Goal: Find specific page/section: Find specific page/section

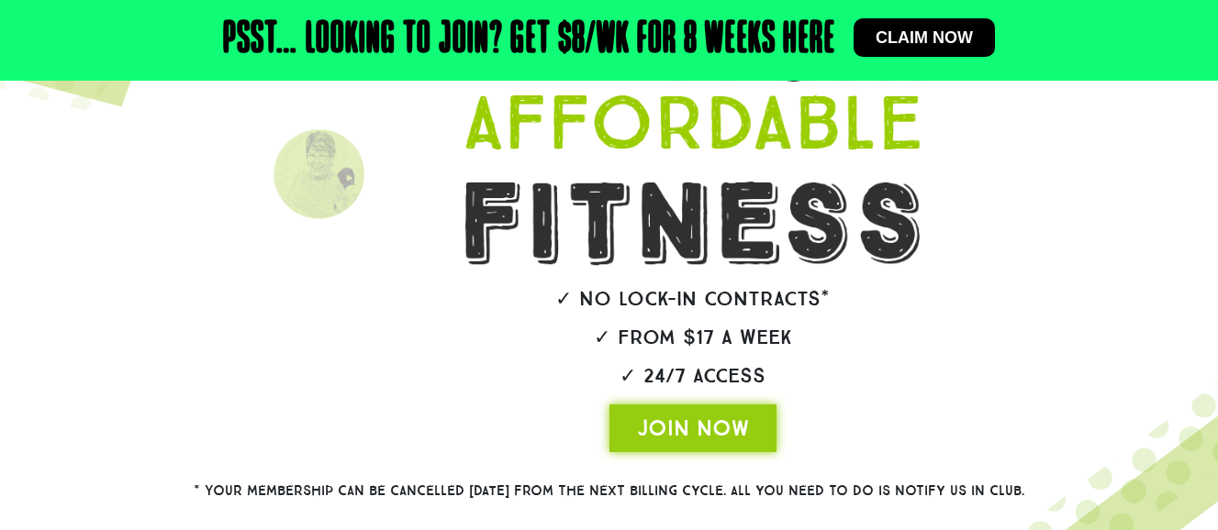
scroll to position [453, 0]
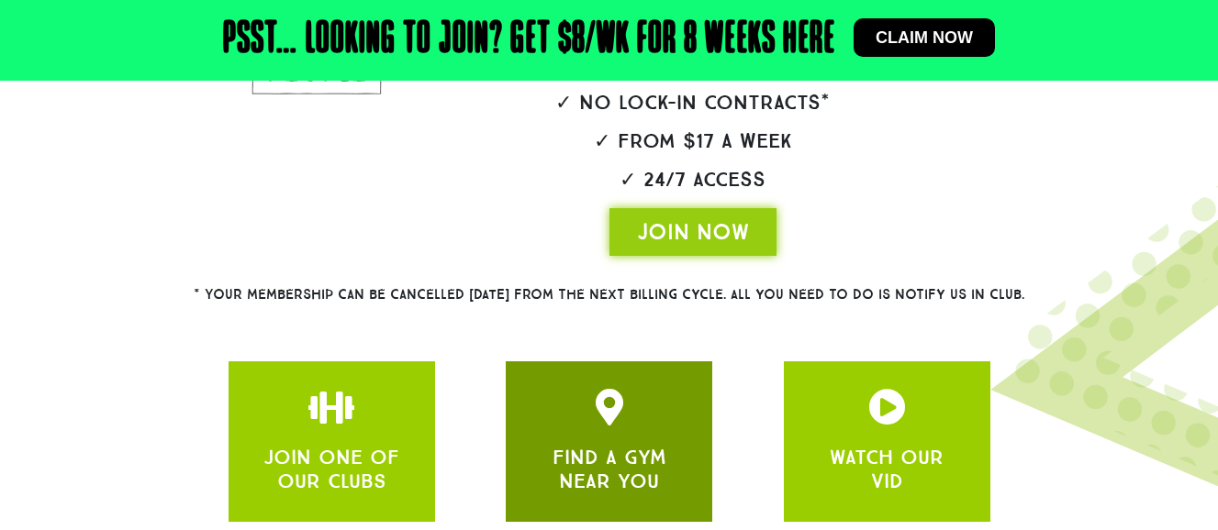
click at [654, 445] on link "FIND A GYM NEAR YOU" at bounding box center [609, 469] width 114 height 49
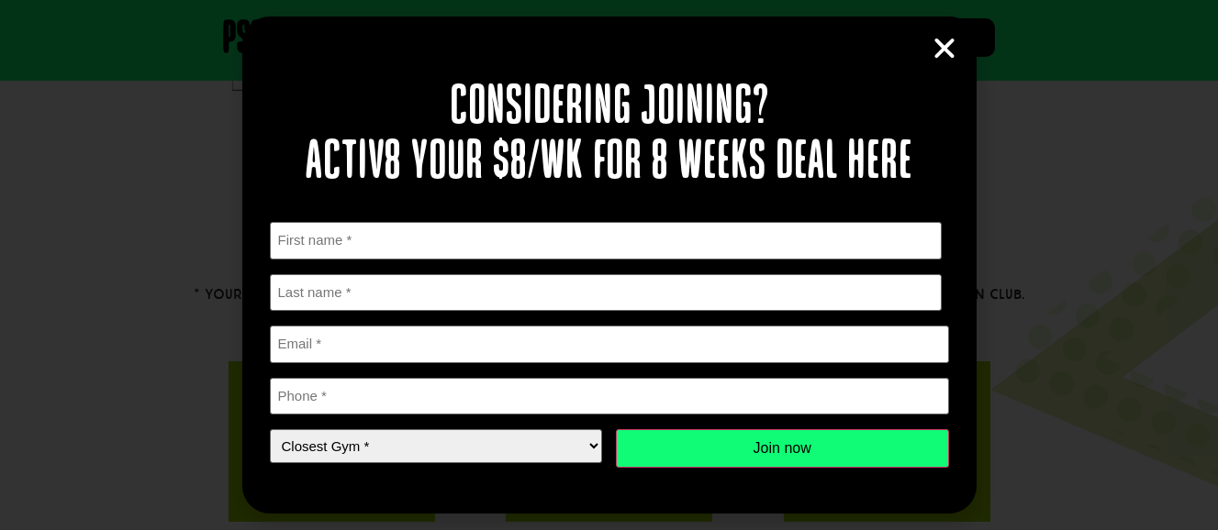
click at [950, 48] on icon "Close" at bounding box center [944, 49] width 28 height 28
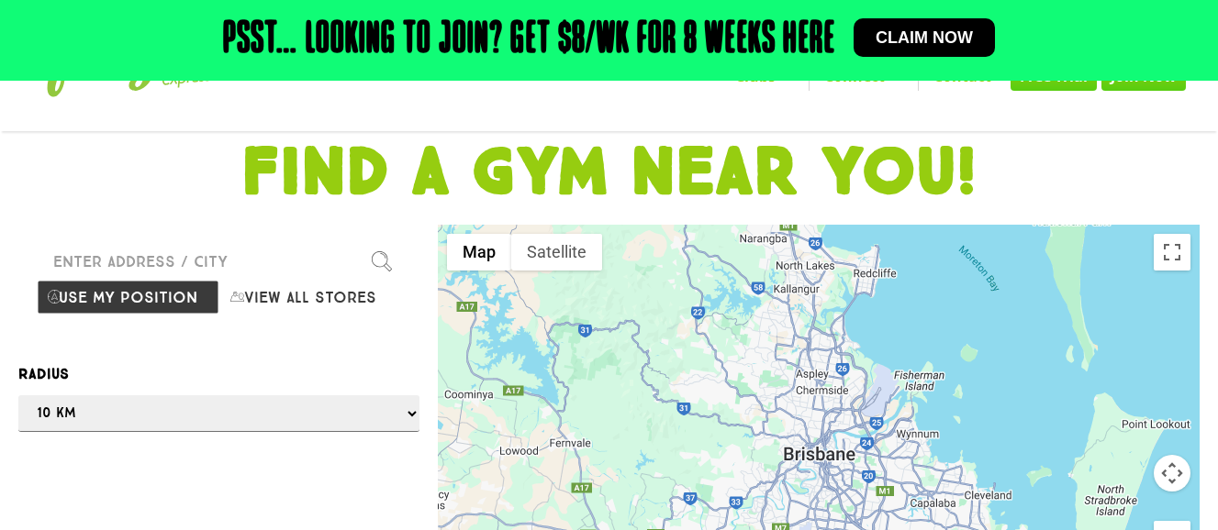
scroll to position [178, 0]
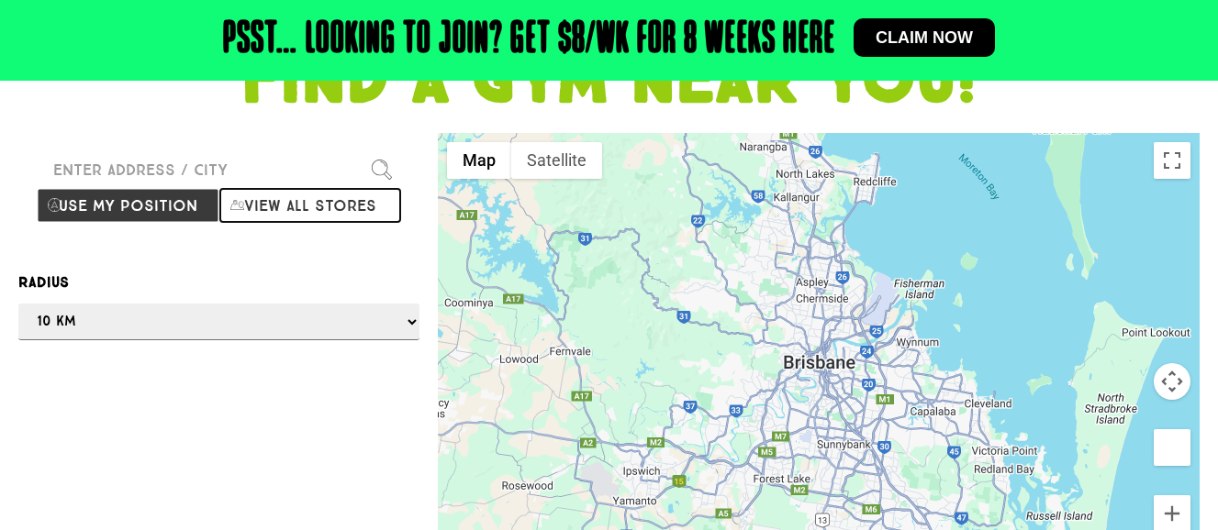
click at [333, 197] on button "View all stores" at bounding box center [310, 205] width 183 height 35
select select "selectall"
drag, startPoint x: 817, startPoint y: 330, endPoint x: 760, endPoint y: 204, distance: 138.8
click at [760, 204] on div at bounding box center [609, 265] width 1218 height 530
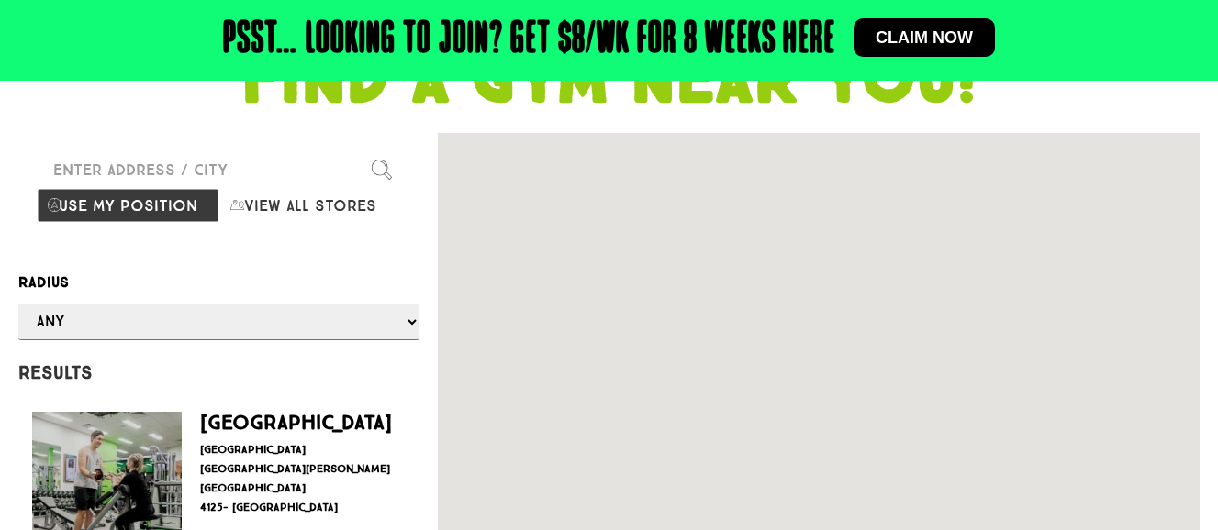
click at [718, 159] on div at bounding box center [819, 362] width 762 height 459
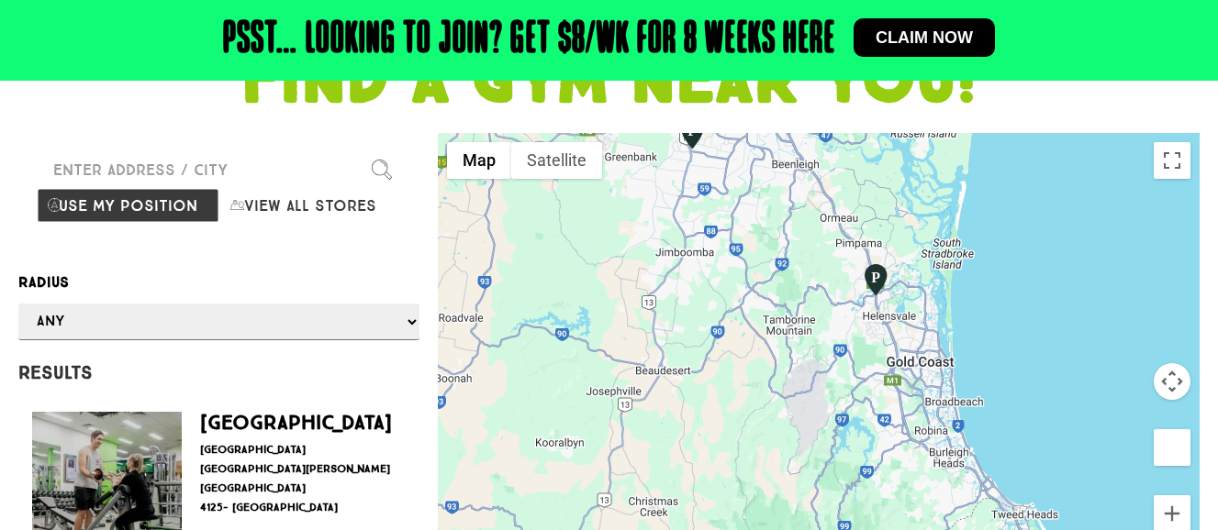
drag, startPoint x: 1004, startPoint y: 502, endPoint x: 878, endPoint y: 206, distance: 321.9
click at [878, 206] on div at bounding box center [819, 362] width 762 height 459
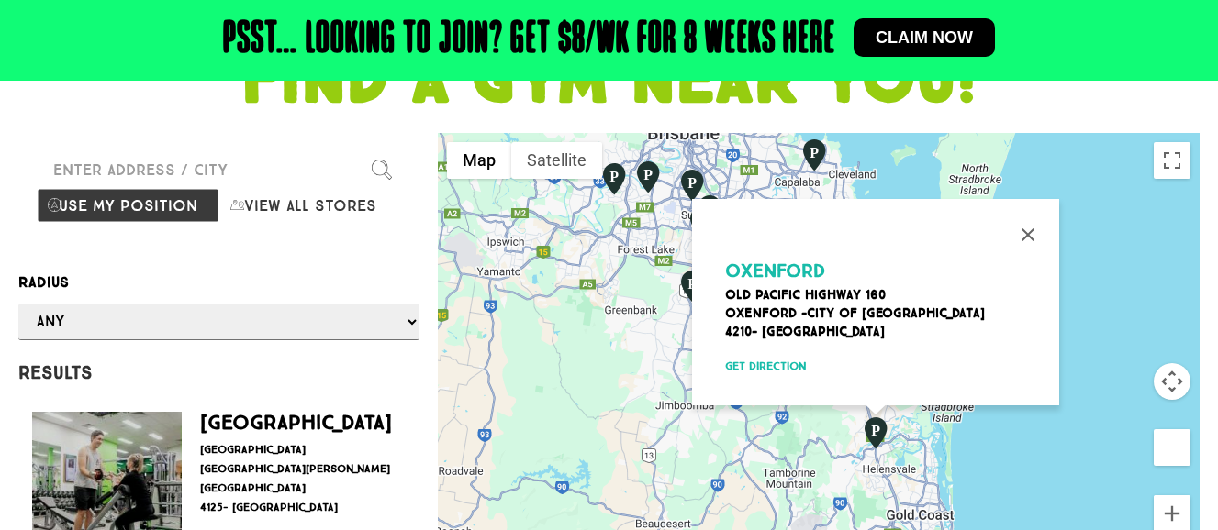
click at [813, 260] on span "Oxenford" at bounding box center [775, 271] width 100 height 22
click at [755, 261] on span "Oxenford" at bounding box center [775, 271] width 100 height 22
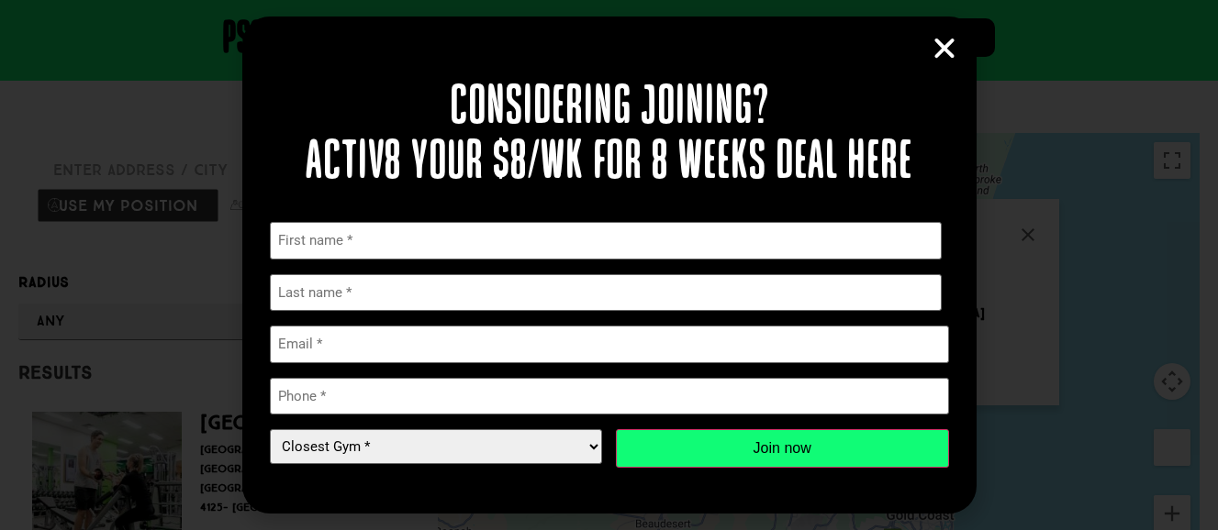
click at [947, 44] on icon "Close" at bounding box center [944, 49] width 28 height 28
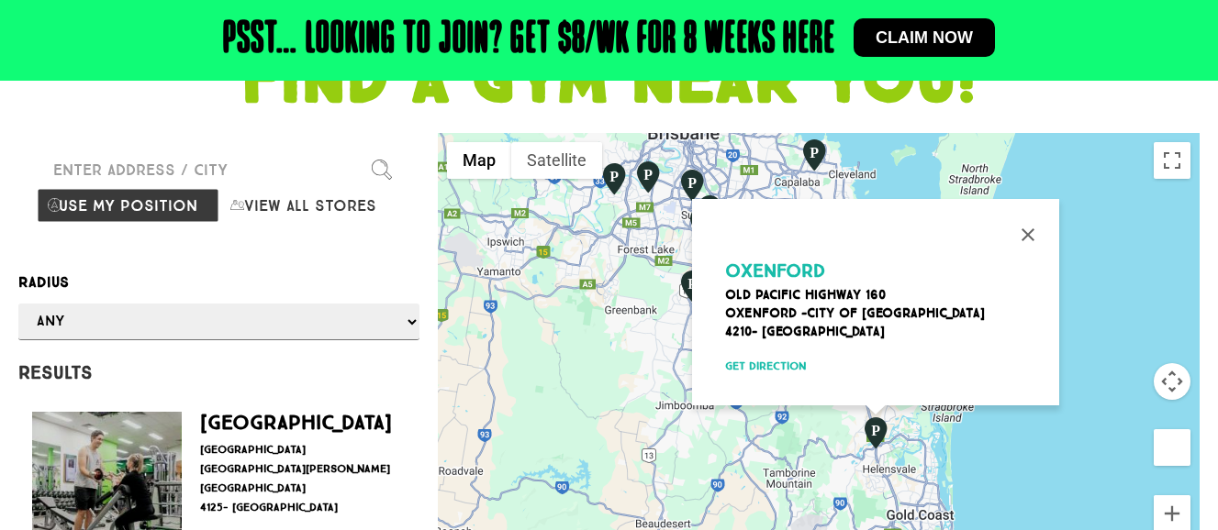
click at [788, 260] on span "Oxenford" at bounding box center [775, 271] width 100 height 22
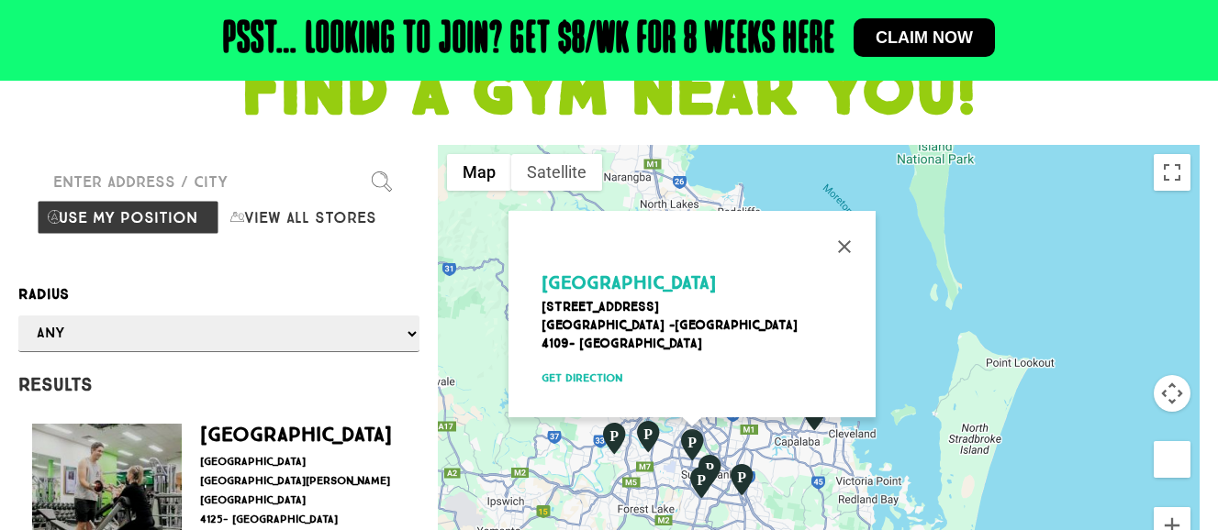
scroll to position [0, 0]
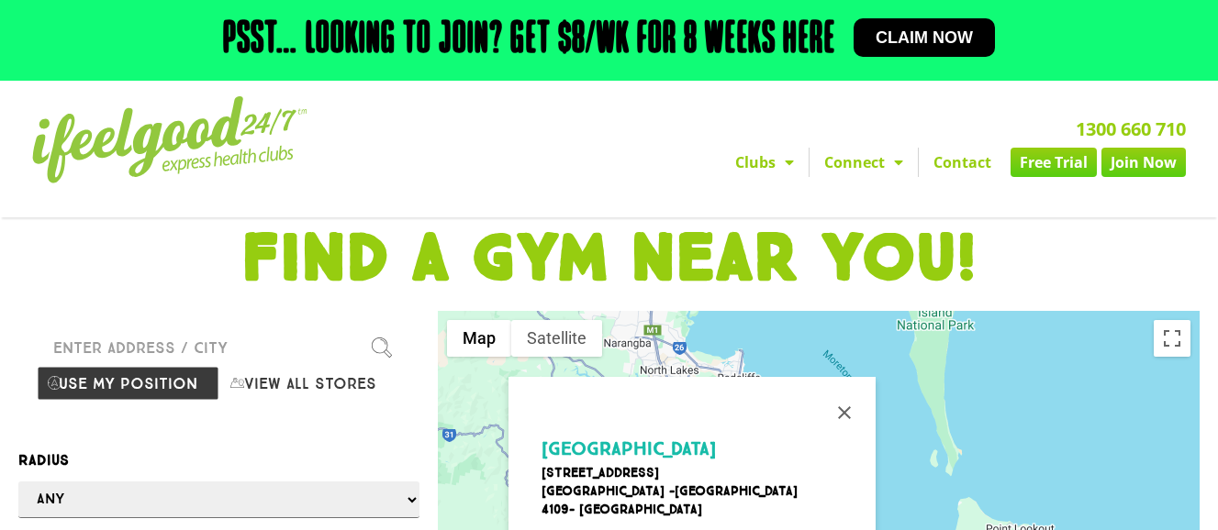
click at [789, 162] on span "Menu" at bounding box center [784, 162] width 18 height 33
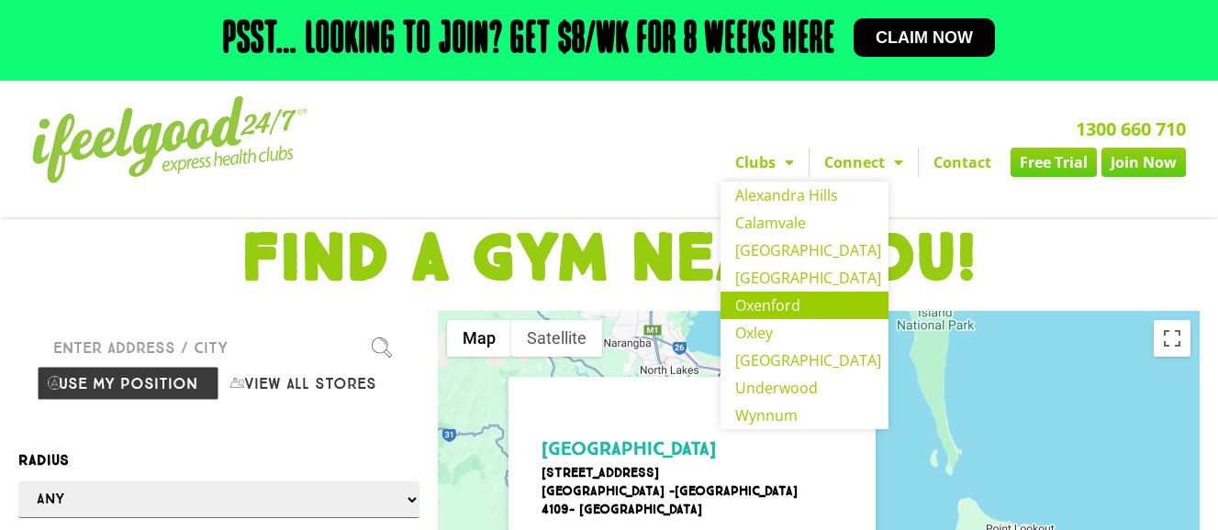
click at [785, 296] on link "Oxenford" at bounding box center [804, 306] width 168 height 28
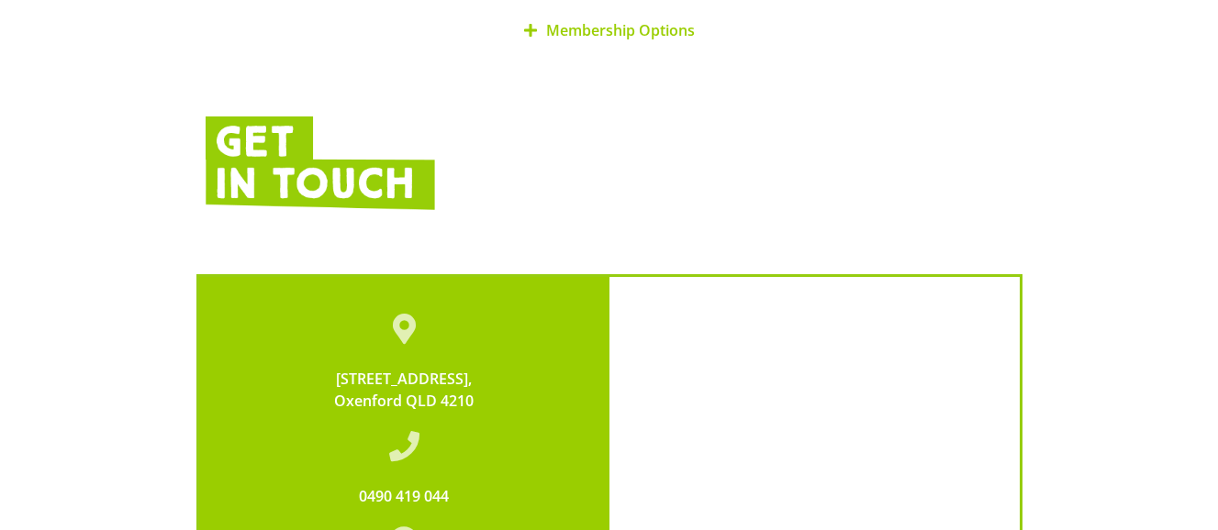
scroll to position [3650, 0]
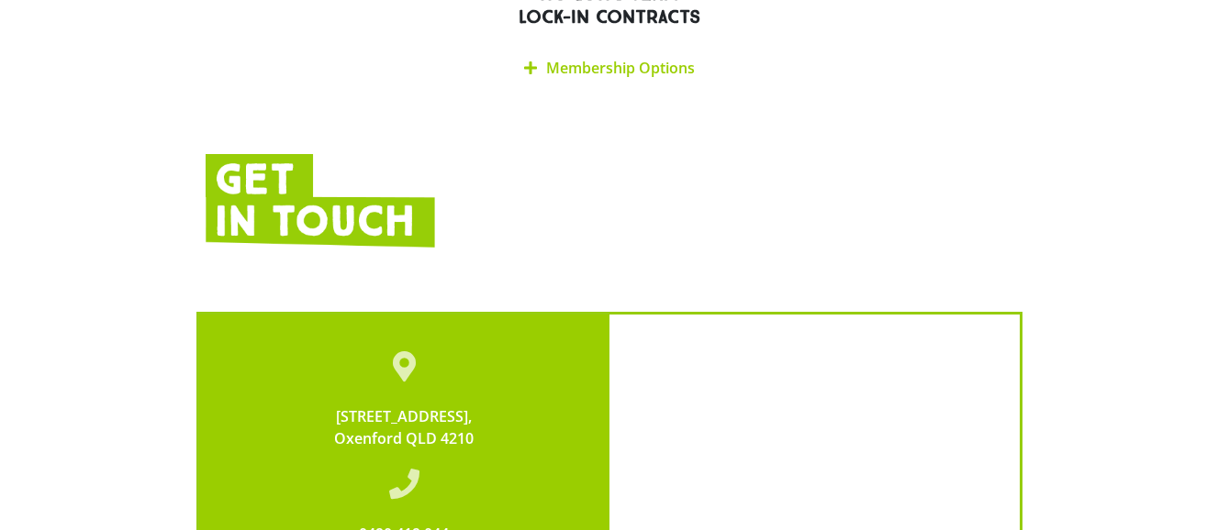
drag, startPoint x: 487, startPoint y: 394, endPoint x: 318, endPoint y: 360, distance: 172.2
click at [318, 406] on div "[STREET_ADDRESS]" at bounding box center [404, 428] width 337 height 44
copy link "[STREET_ADDRESS]"
